Goal: Use online tool/utility: Utilize a website feature to perform a specific function

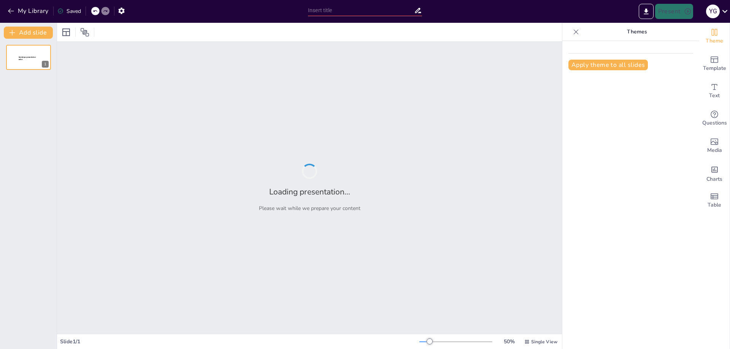
type input "Инвестиции в обучение: стоимость на пользователя при масштабировании"
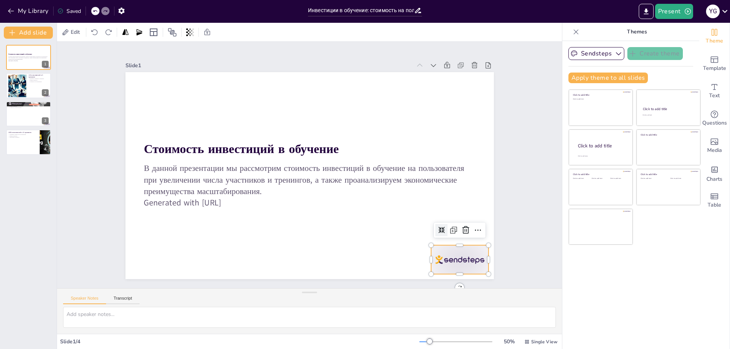
click at [448, 258] on div at bounding box center [449, 275] width 60 height 35
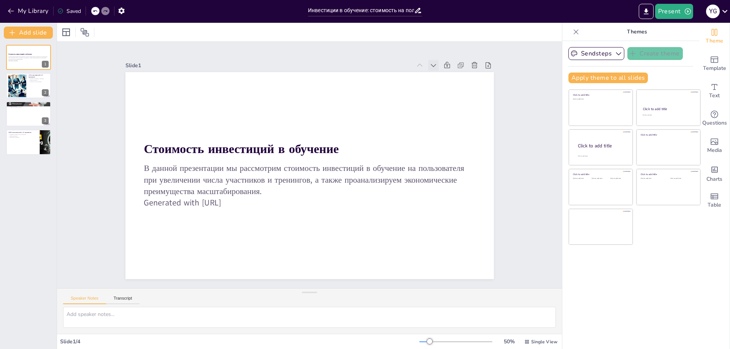
click at [429, 63] on icon at bounding box center [433, 66] width 8 height 8
click at [439, 75] on icon at bounding box center [443, 79] width 8 height 8
click at [461, 136] on icon at bounding box center [466, 141] width 10 height 10
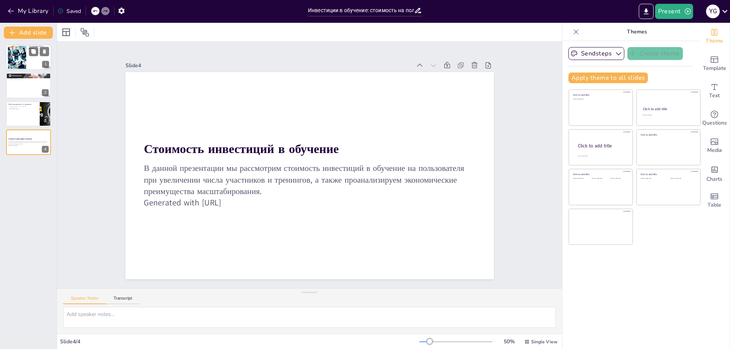
click at [24, 60] on div at bounding box center [17, 57] width 41 height 23
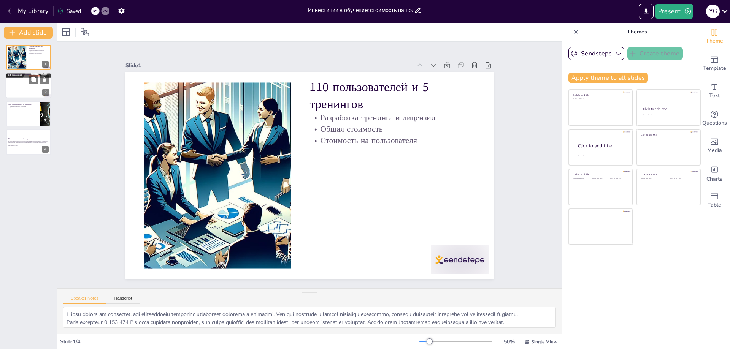
click at [20, 83] on div at bounding box center [29, 86] width 46 height 26
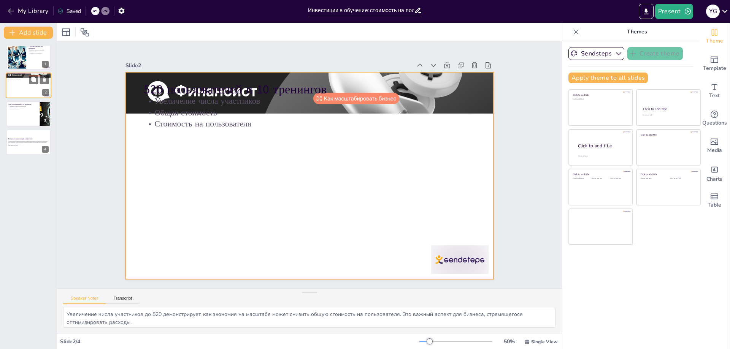
click at [16, 86] on div at bounding box center [29, 86] width 46 height 26
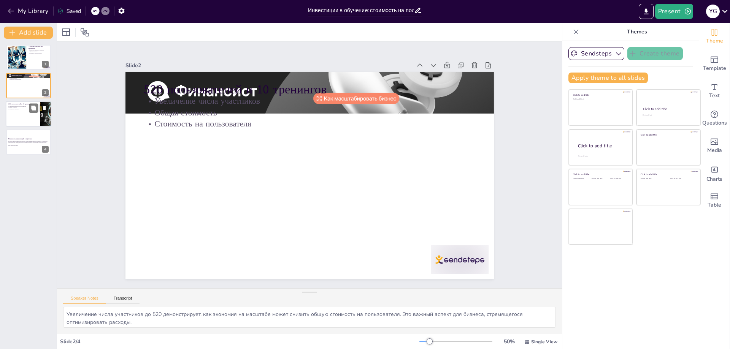
click at [24, 121] on div at bounding box center [29, 114] width 46 height 26
type textarea "Снижение стоимости на пользователя до 6 214 ₽ подчеркивает эффективность масшта…"
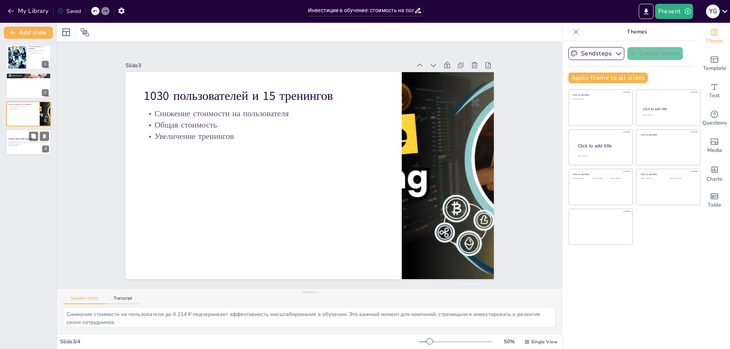
click at [18, 141] on p "В данной презентации мы рассмотрим стоимость инвестиций в обучение на пользоват…" at bounding box center [28, 143] width 41 height 4
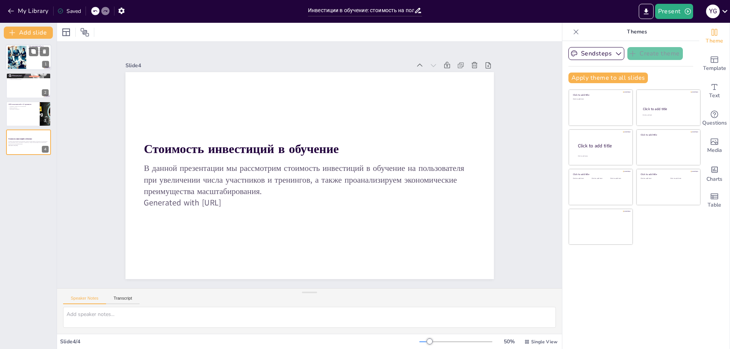
click at [16, 59] on div at bounding box center [17, 57] width 41 height 23
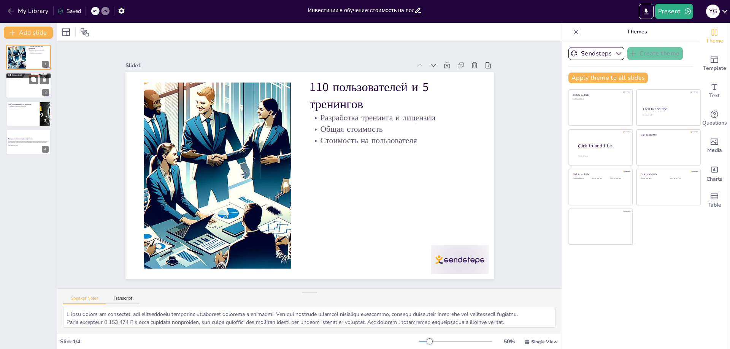
click at [19, 88] on div at bounding box center [29, 86] width 46 height 26
type textarea "Увеличение числа участников до 520 демонстрирует, как экономия на масштабе може…"
